Goal: Browse casually

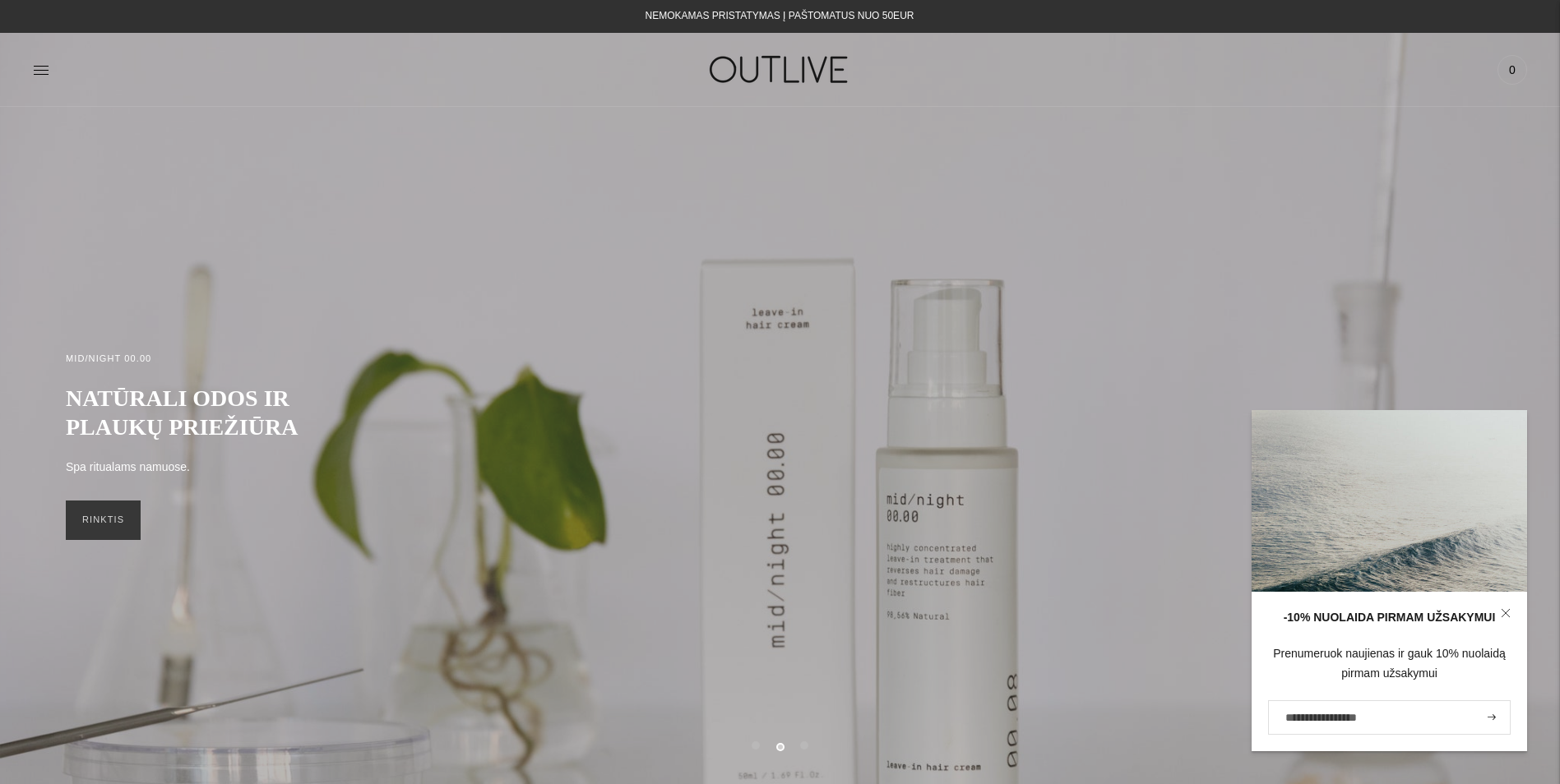
click at [648, 129] on div "MID/NIGHT 00.00 NATŪRALI ODOS IR PLAUKŲ PRIEŽIŪRA Spa ritualams namuose. RINKTIS" at bounding box center [780, 445] width 1560 height 678
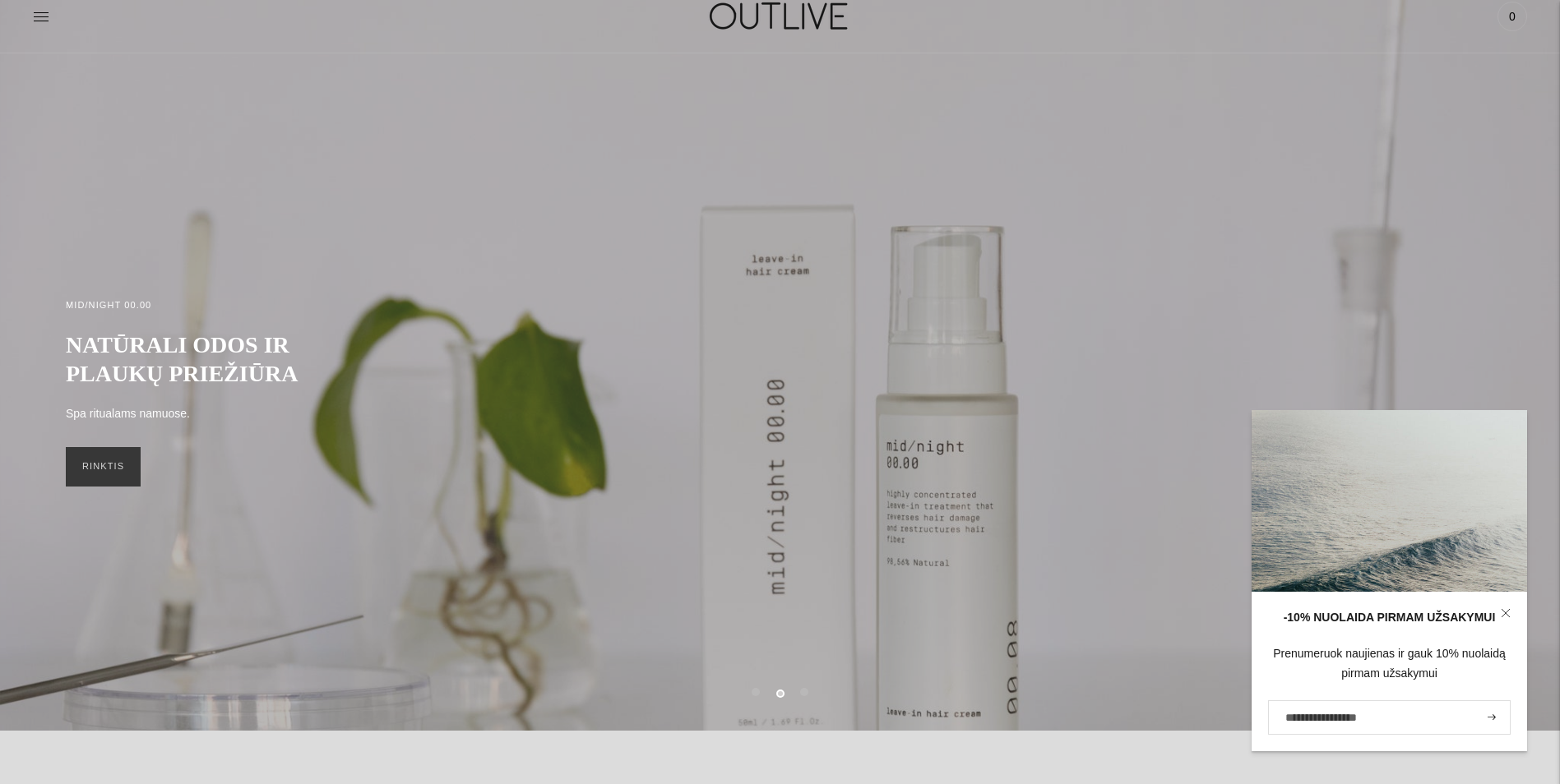
scroll to position [82, 0]
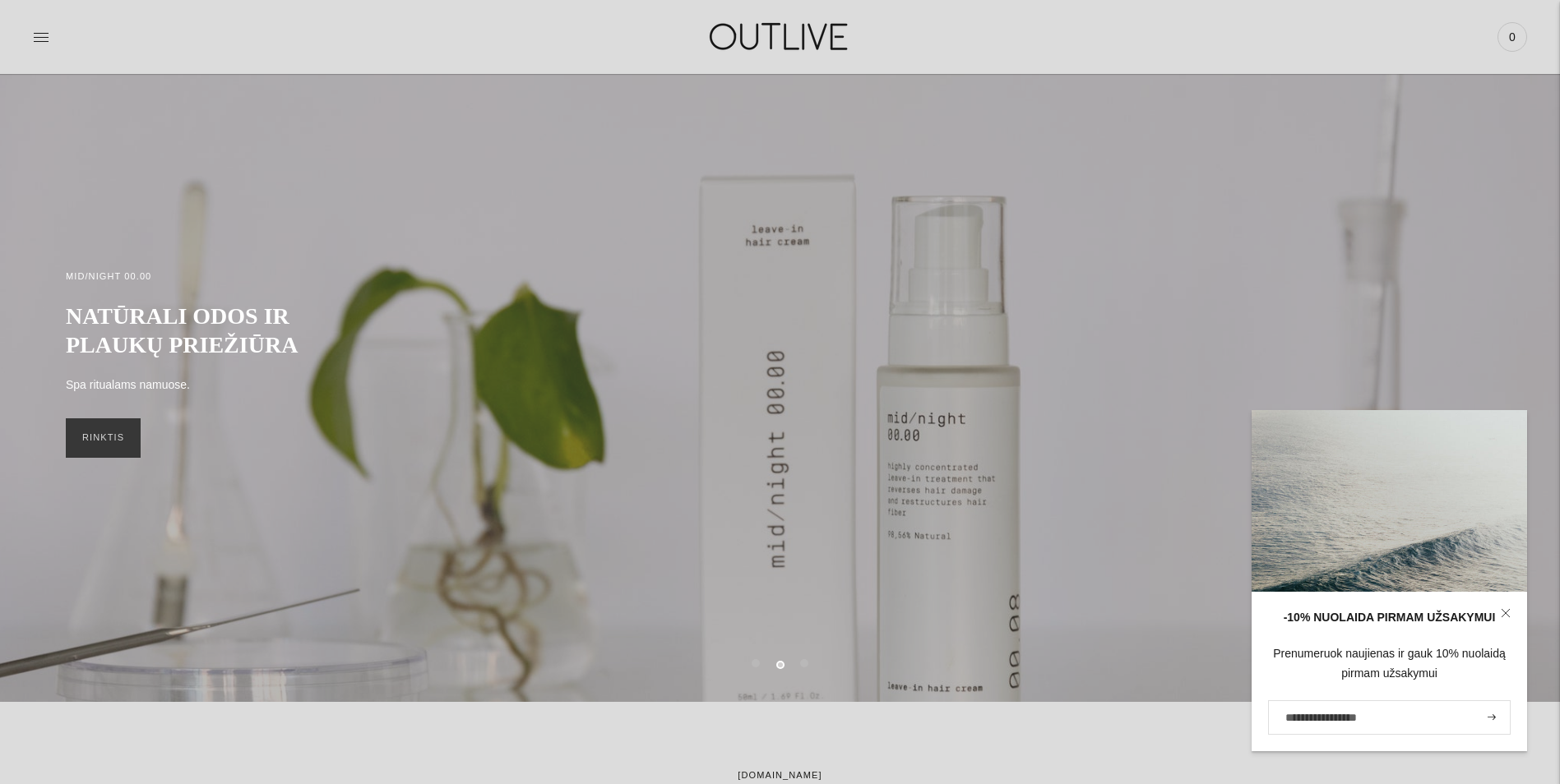
click at [1033, 416] on div "-10% NUOLAIDA PIRMAM UŽSAKYMUI Prenumeruok naujienas ir gauk 10% nuolaidą pirma…" at bounding box center [1390, 581] width 276 height 341
click at [1033, 424] on div "-10% NUOLAIDA PIRMAM UŽSAKYMUI Prenumeruok naujienas ir gauk 10% nuolaidą pirma…" at bounding box center [1390, 581] width 276 height 341
click at [1033, 430] on div "-10% NUOLAIDA PIRMAM UŽSAKYMUI Prenumeruok naujienas ir gauk 10% nuolaidą pirma…" at bounding box center [1390, 581] width 276 height 341
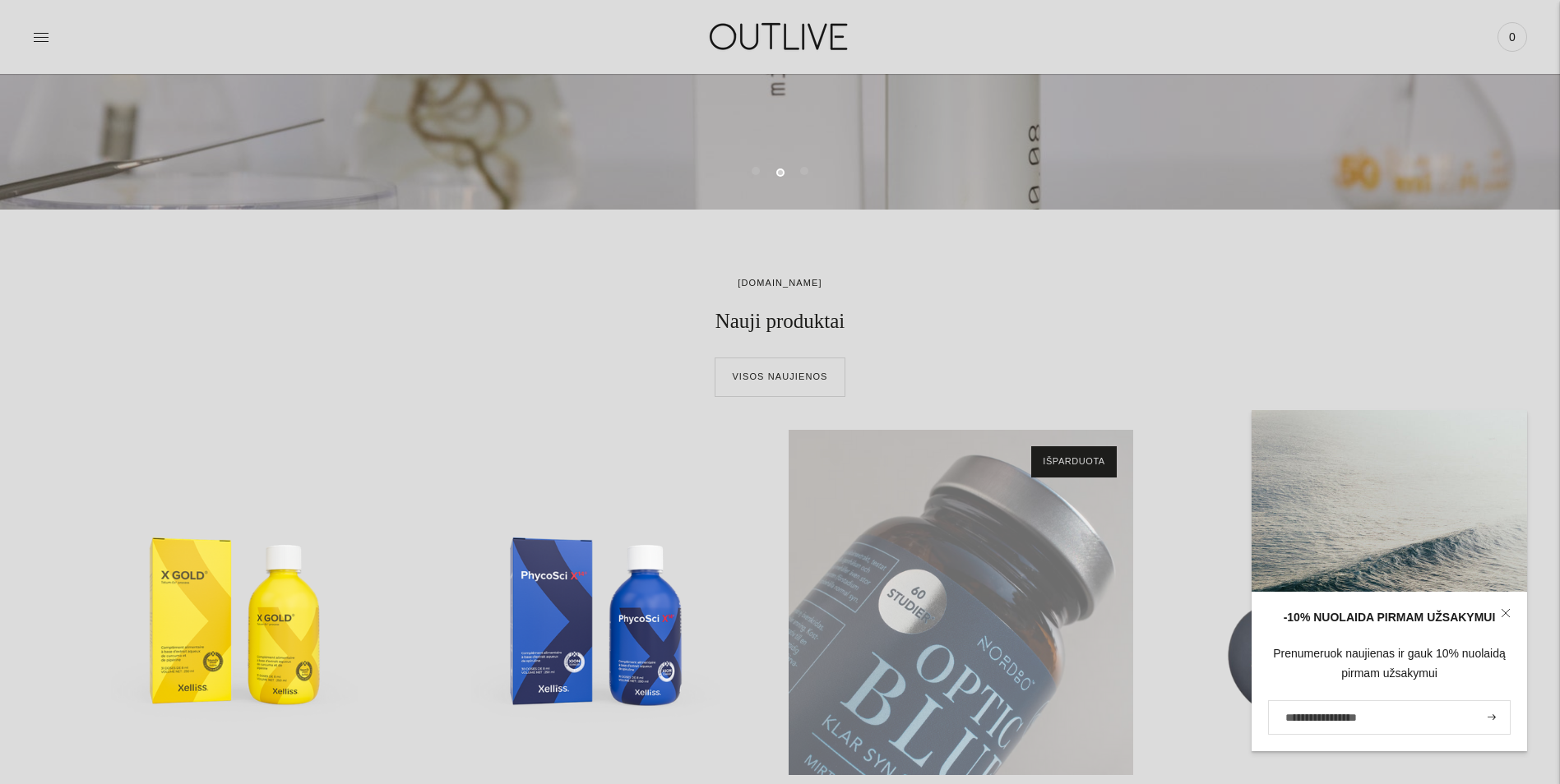
scroll to position [576, 0]
click at [941, 553] on div "NORDBO OPTIC BLUE kompleksas akims 60kaps\a" at bounding box center [961, 601] width 344 height 344
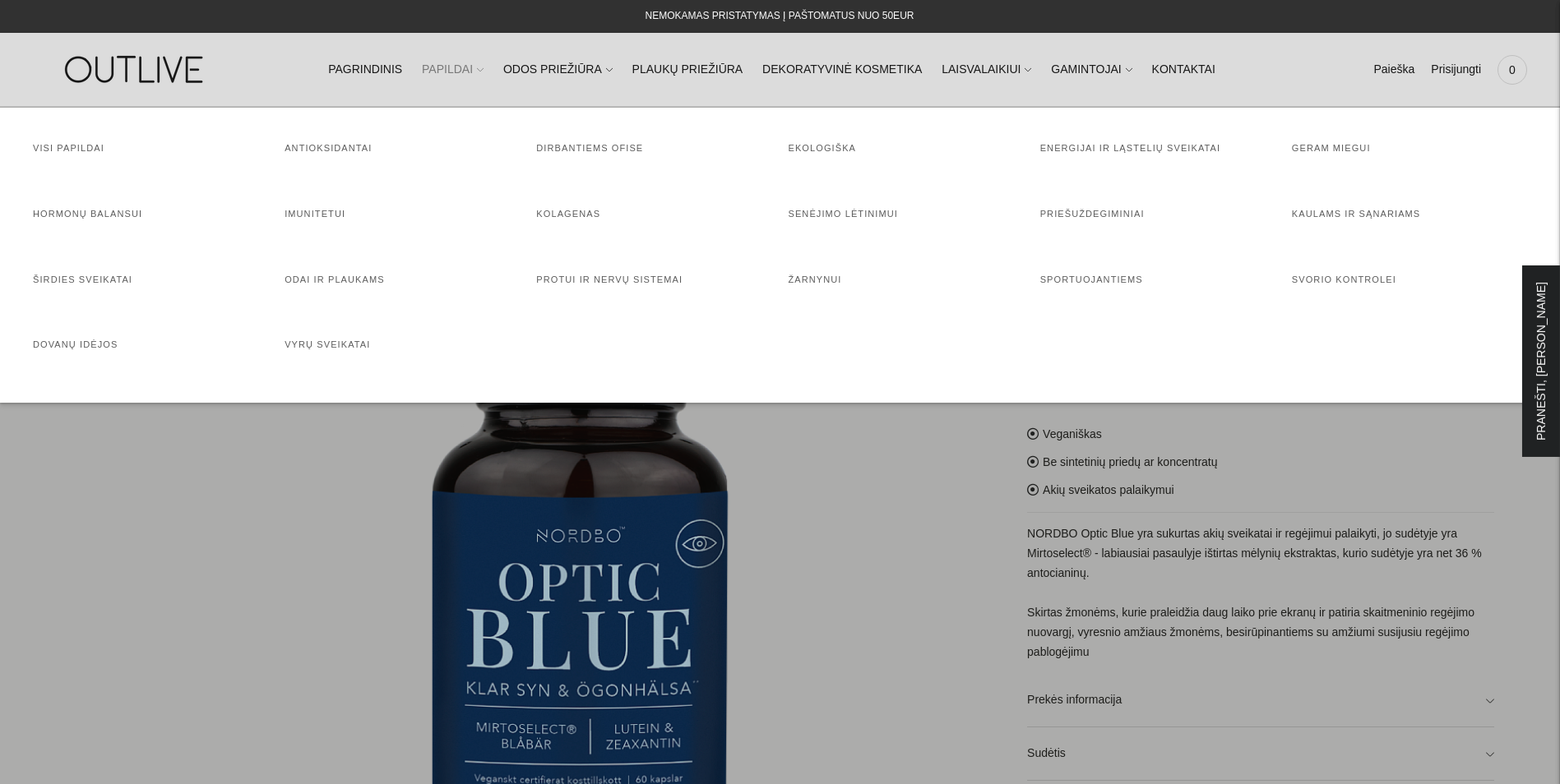
click at [484, 68] on icon at bounding box center [480, 69] width 6 height 6
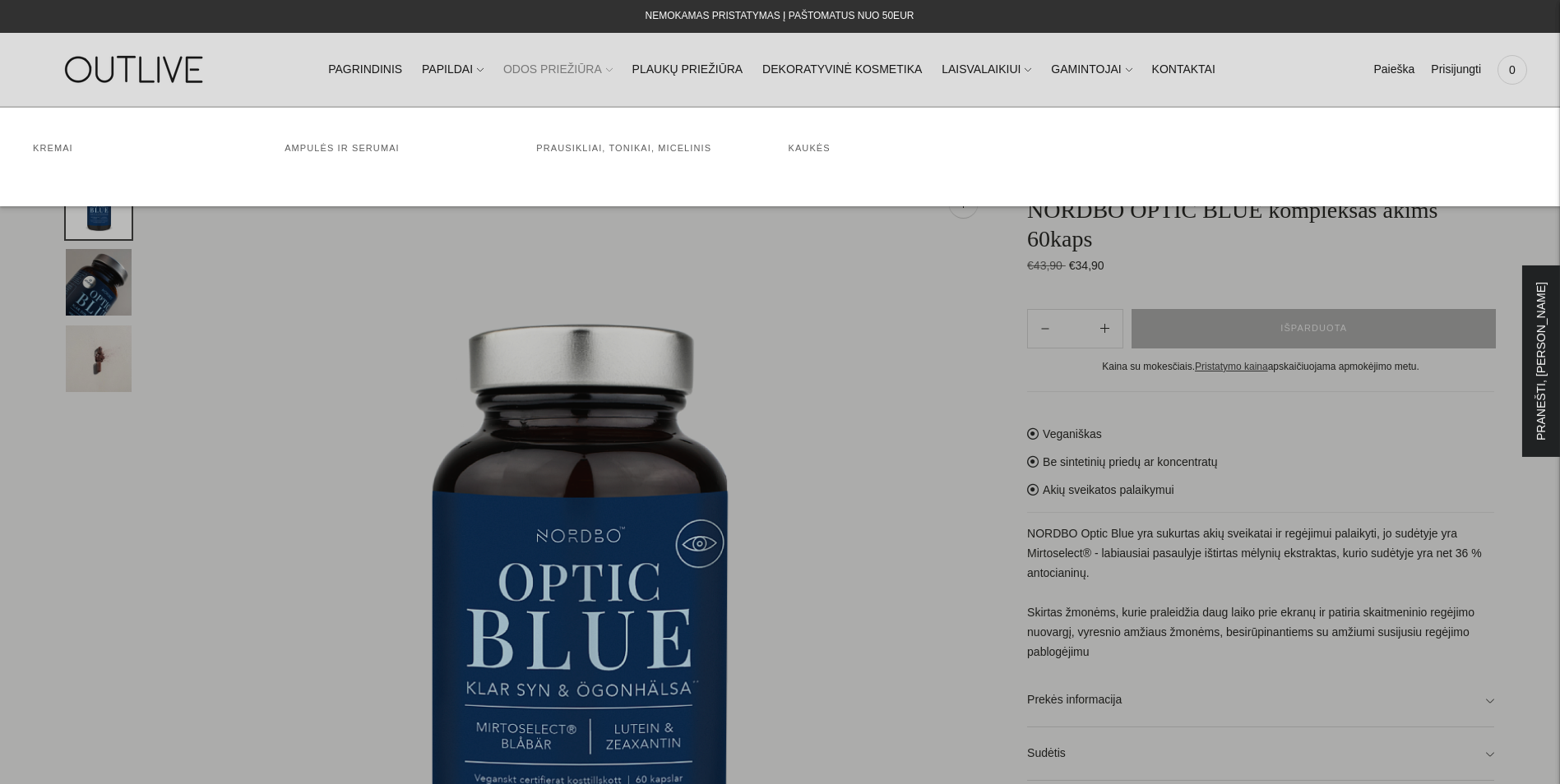
click at [613, 69] on icon at bounding box center [609, 69] width 6 height 6
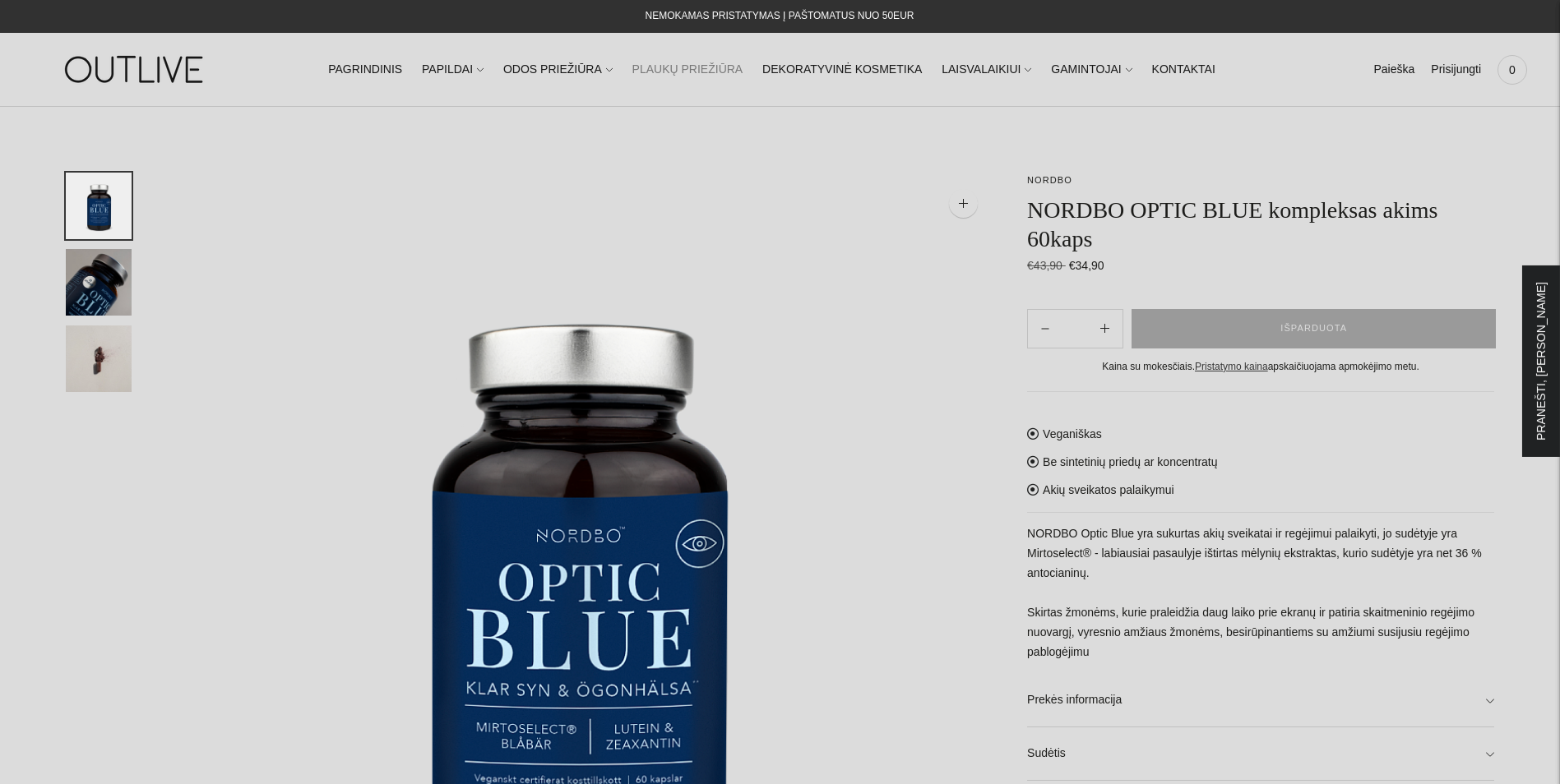
click at [719, 68] on link "PLAUKŲ PRIEŽIŪRA" at bounding box center [688, 69] width 111 height 36
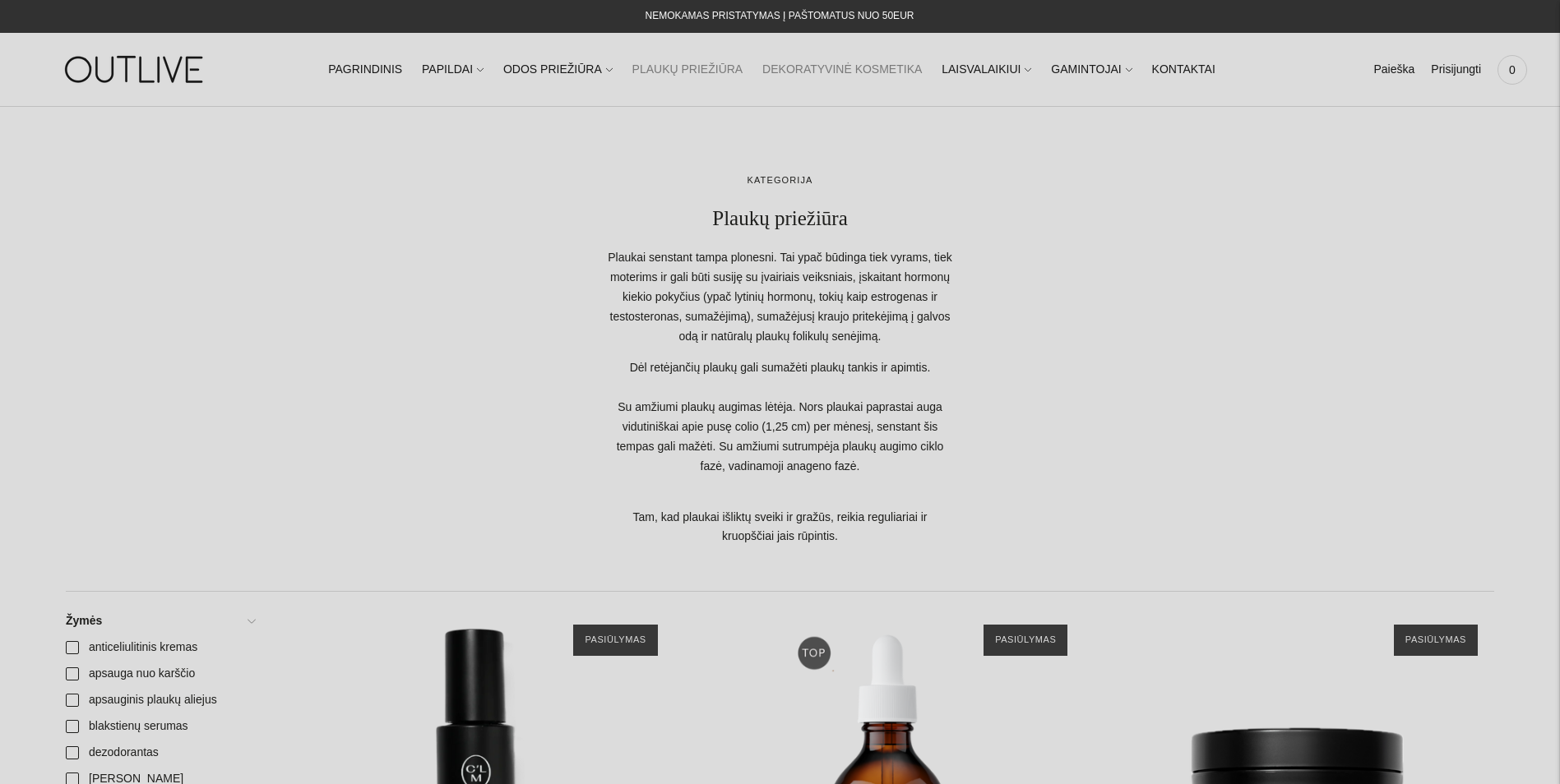
click at [799, 69] on link "DEKORATYVINĖ KOSMETIKA" at bounding box center [842, 69] width 160 height 36
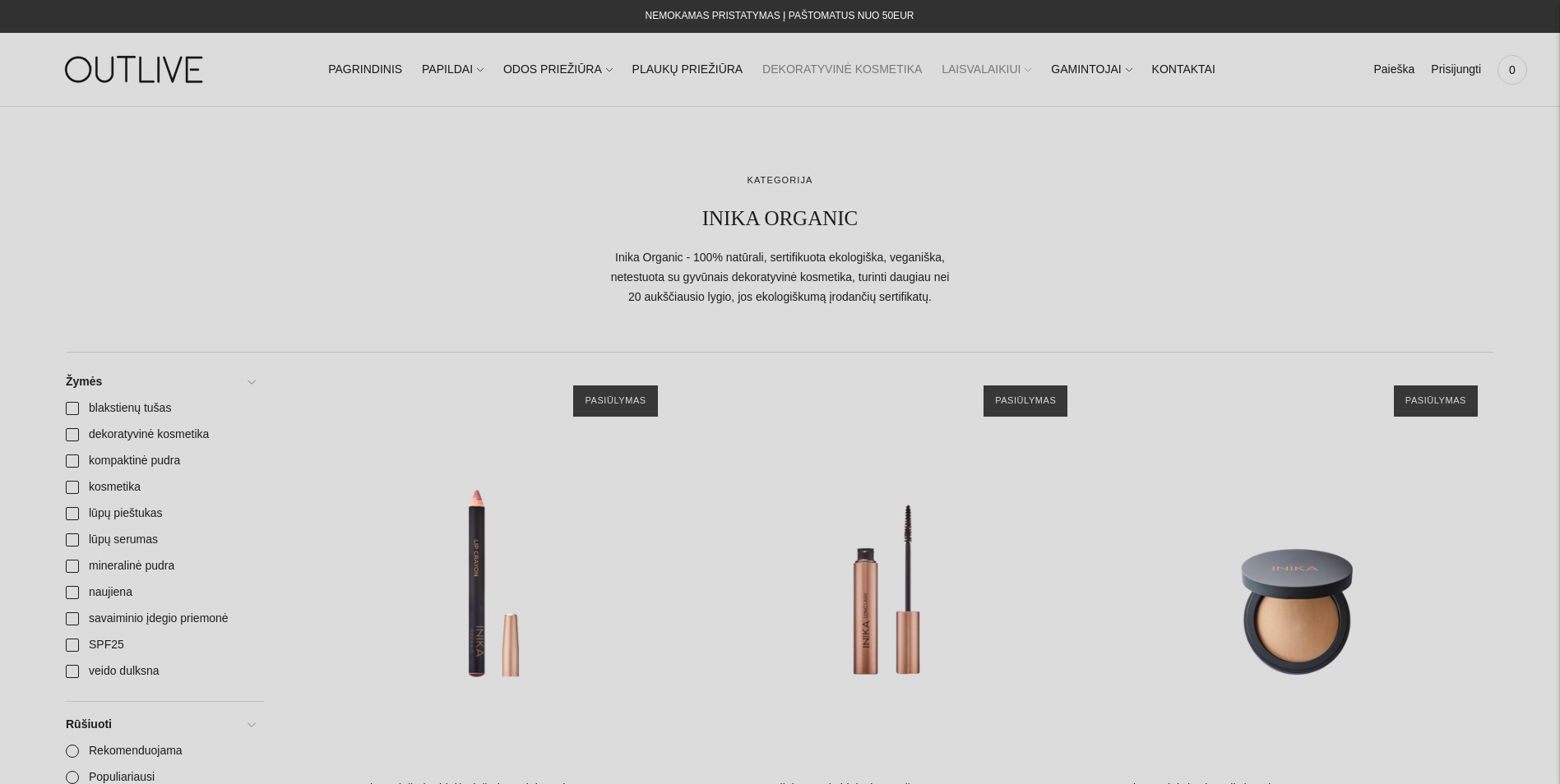
click at [957, 72] on link "LAISVALAIKIUI" at bounding box center [986, 69] width 90 height 36
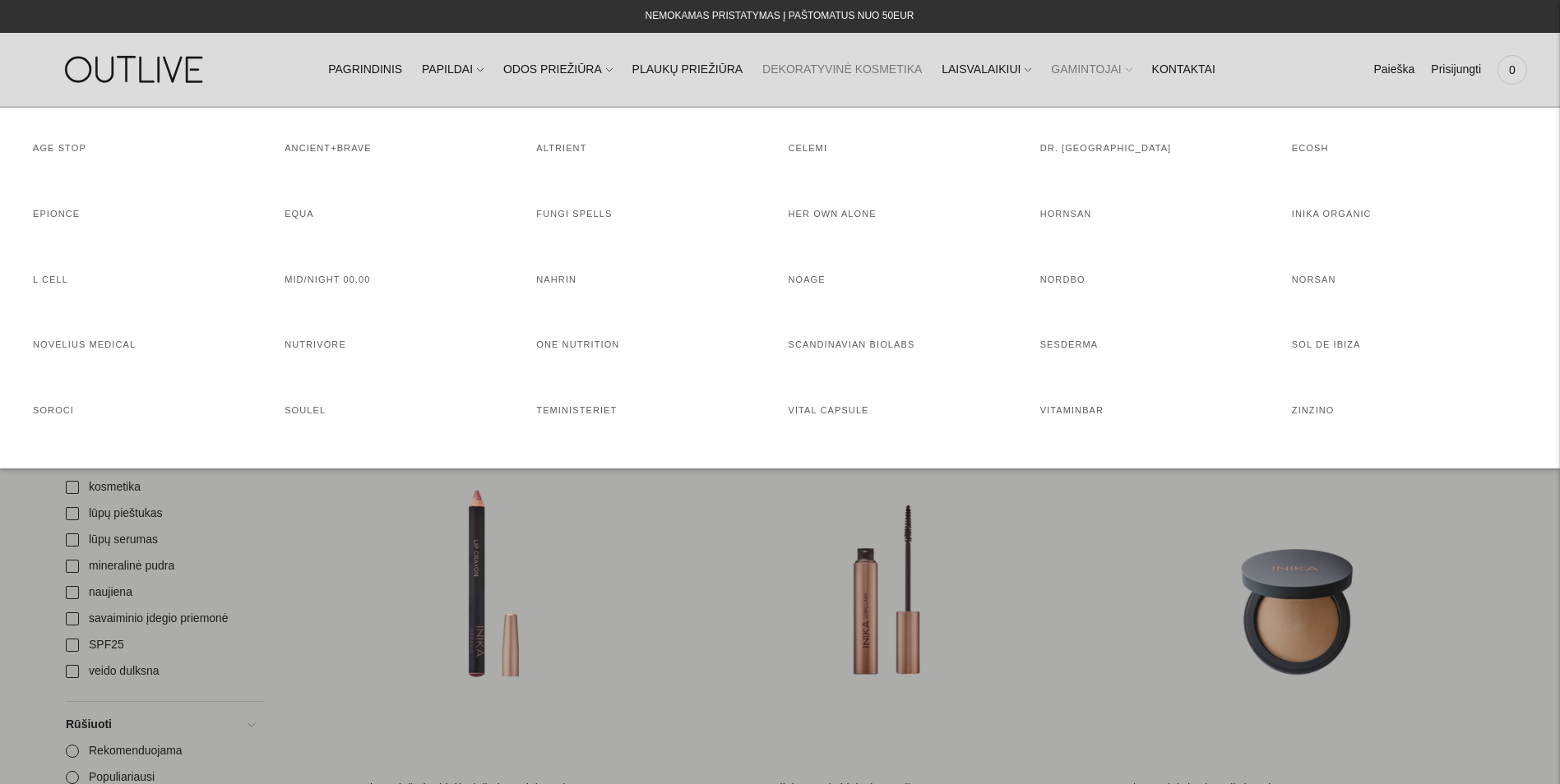
click at [1071, 67] on link "GAMINTOJAI" at bounding box center [1091, 69] width 81 height 36
click at [1064, 278] on link "NORDBO" at bounding box center [1063, 279] width 45 height 10
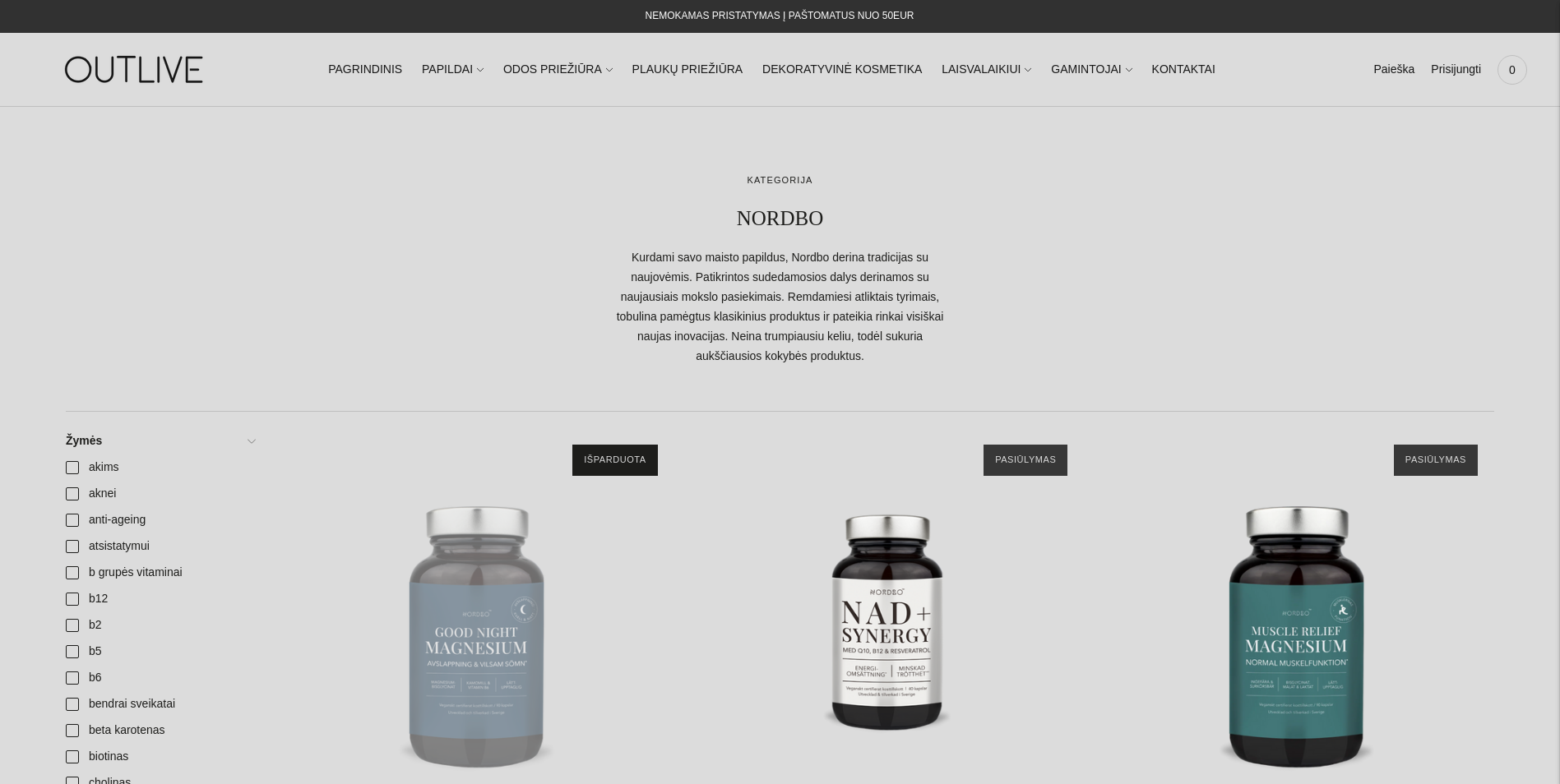
scroll to position [247, 0]
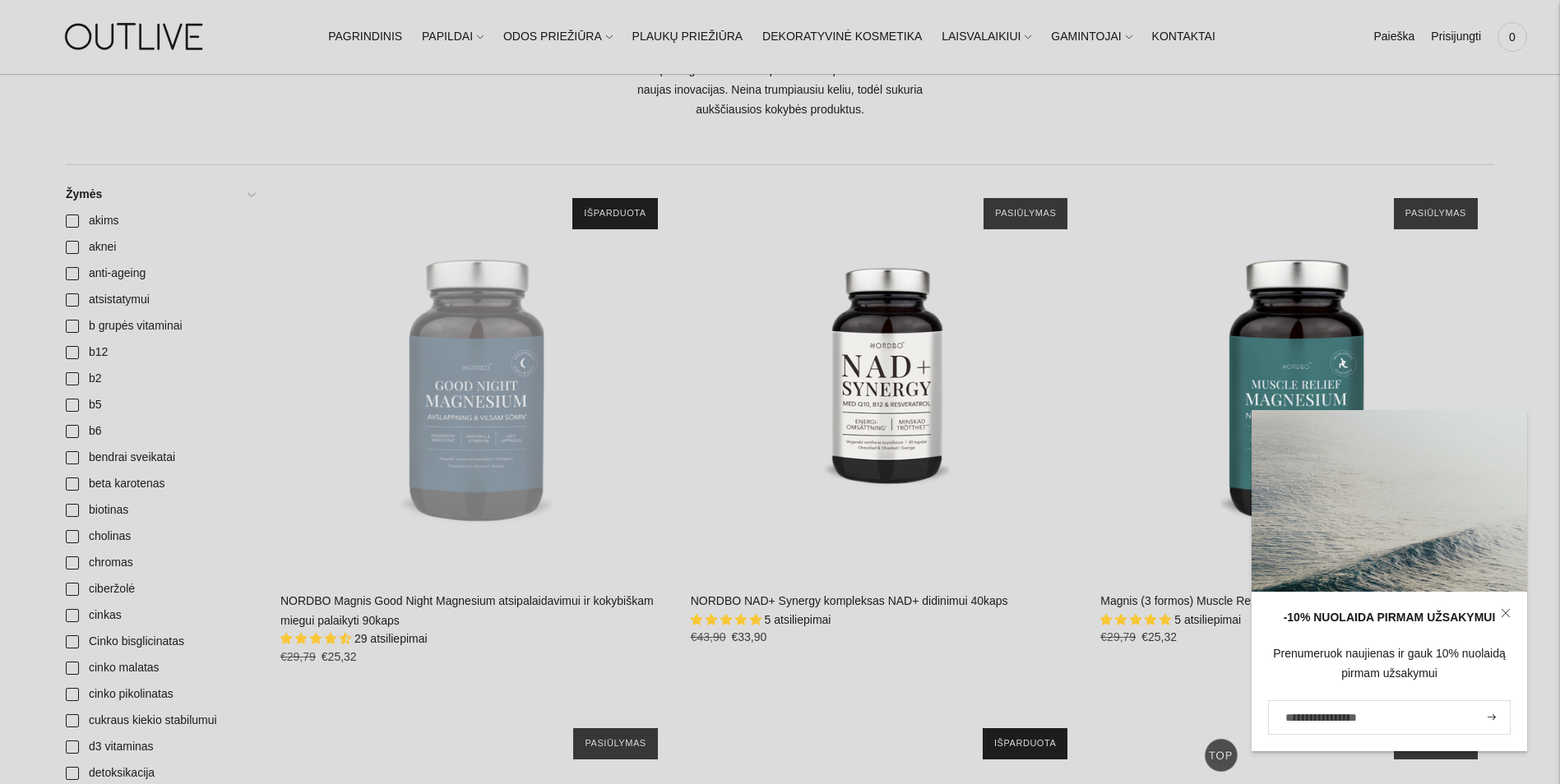
click at [1504, 428] on div "-10% NUOLAIDA PIRMAM UŽSAKYMUI Prenumeruok naujienas ir gauk 10% nuolaidą pirma…" at bounding box center [1390, 581] width 276 height 341
click at [1503, 611] on icon at bounding box center [1506, 613] width 7 height 7
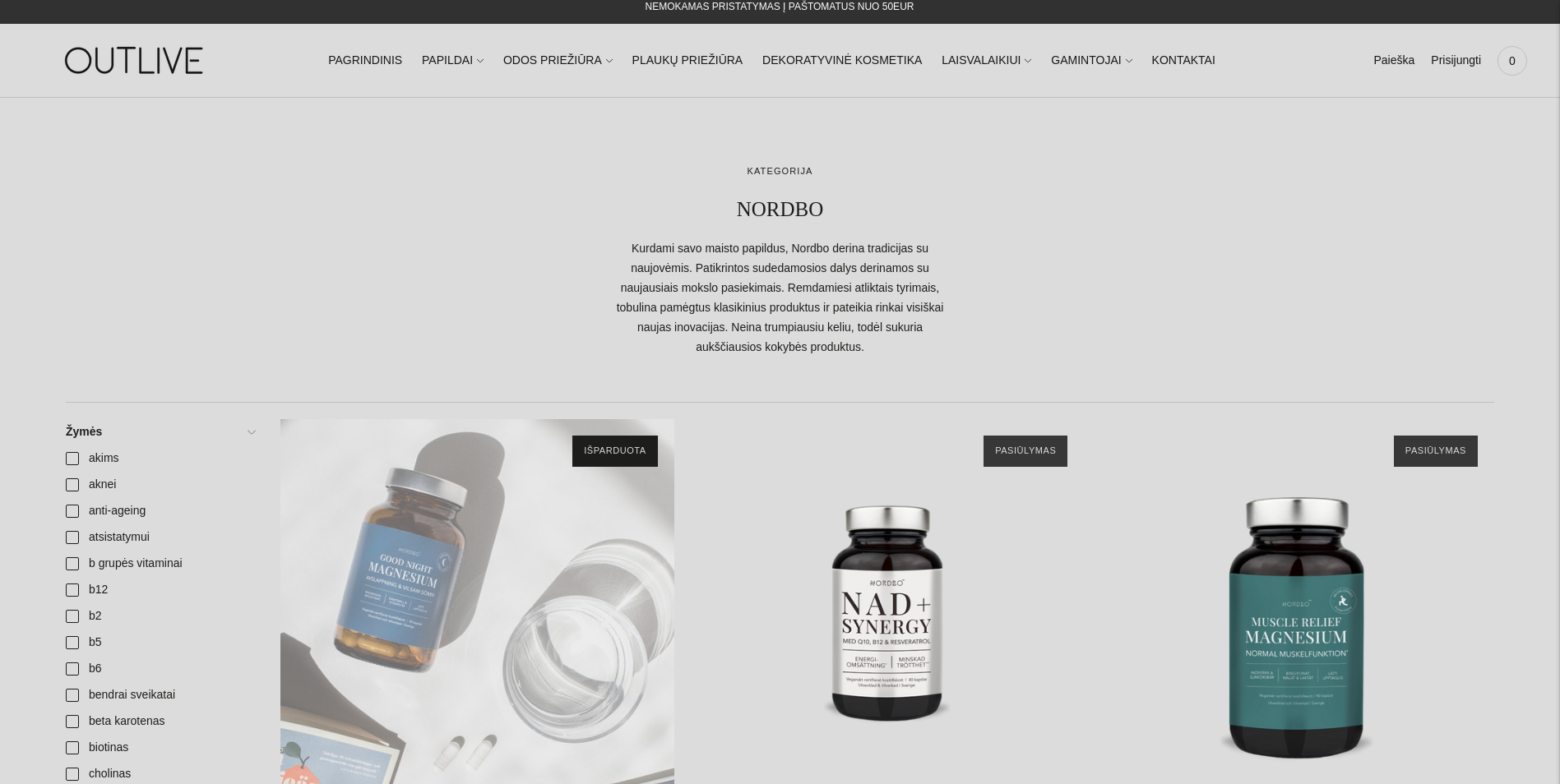
scroll to position [0, 0]
